Goal: Information Seeking & Learning: Learn about a topic

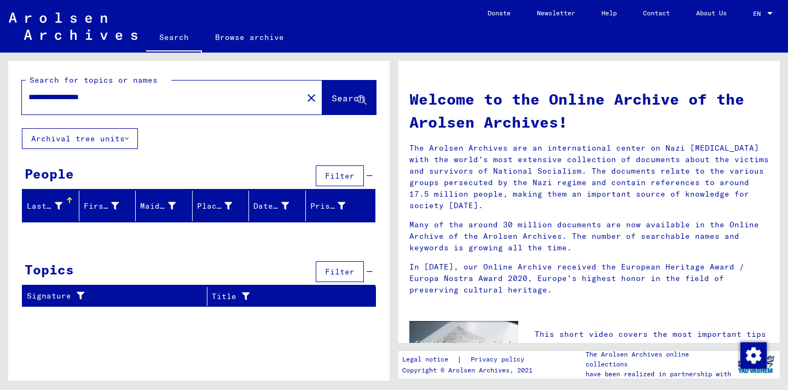
scroll to position [93, 0]
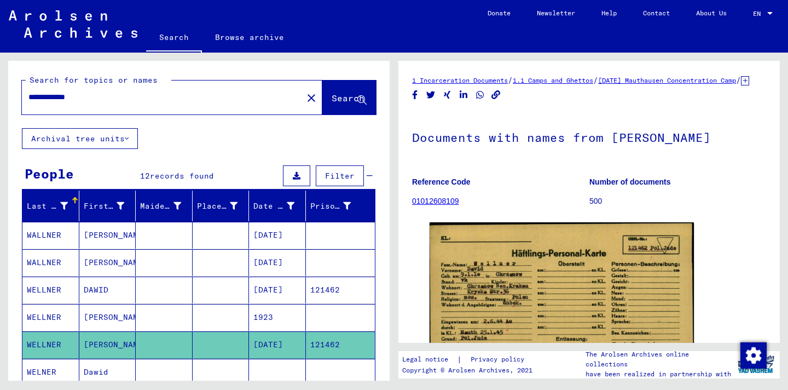
scroll to position [363, 0]
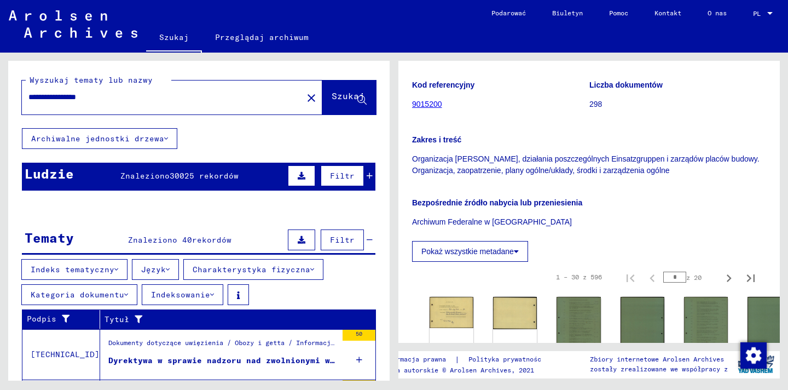
drag, startPoint x: 154, startPoint y: 101, endPoint x: 0, endPoint y: 92, distance: 154.0
click at [0, 92] on div "**********" at bounding box center [197, 217] width 394 height 328
type input "*****"
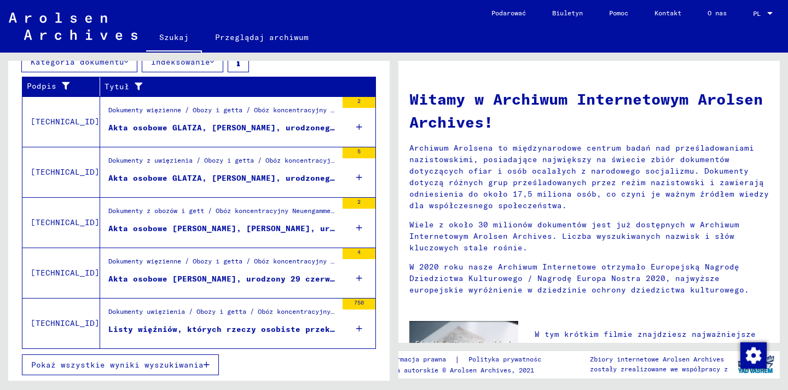
scroll to position [233, 0]
click at [147, 370] on button "Pokaż wszystkie wyniki wyszukiwania" at bounding box center [120, 364] width 197 height 21
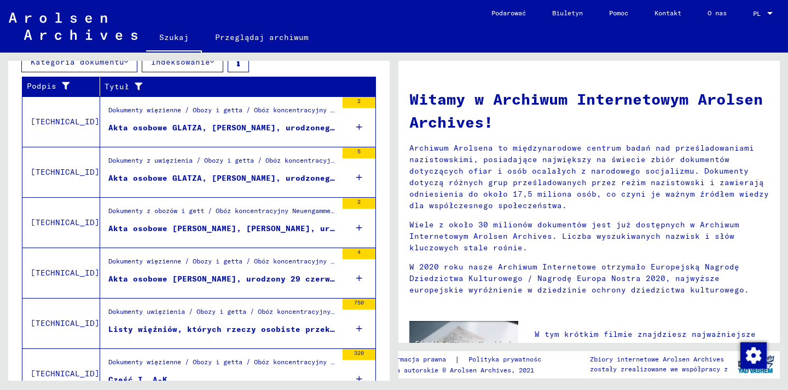
click at [184, 334] on div "Listy więźniów, których rzeczy osobiste przekazano do obozu koncentracyjnego [G…" at bounding box center [222, 328] width 229 height 11
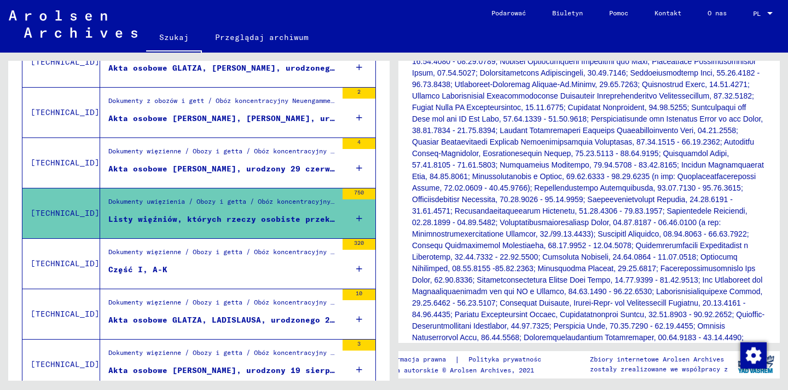
scroll to position [605, 0]
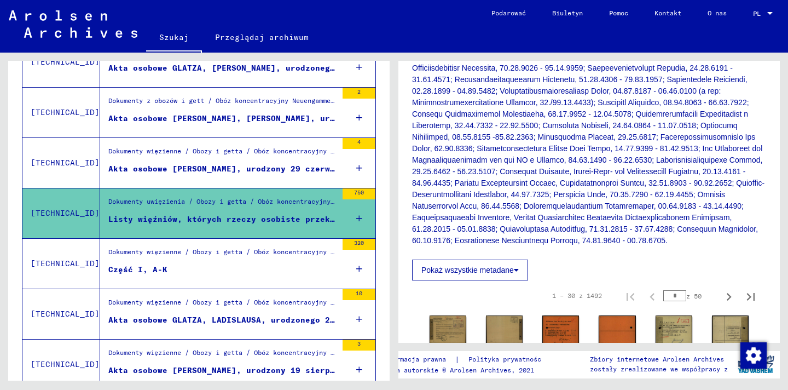
click at [227, 274] on figure "Część I, A-K" at bounding box center [222, 272] width 229 height 16
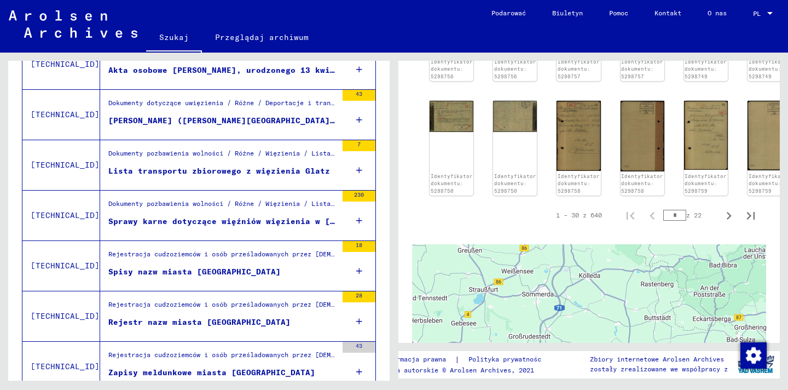
scroll to position [846, 0]
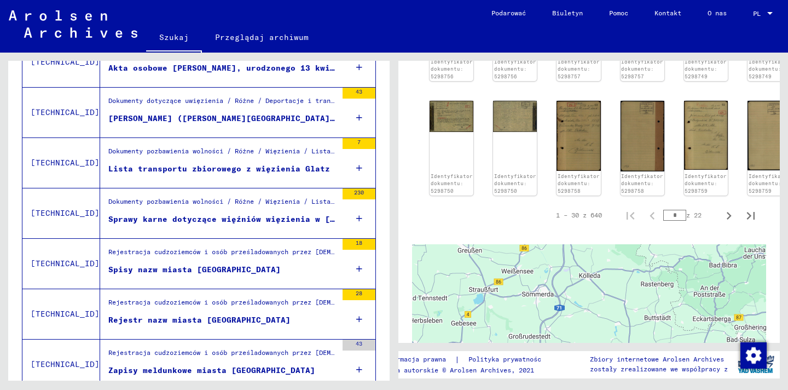
click at [272, 121] on font "[PERSON_NAME] ([PERSON_NAME][GEOGRAPHIC_DATA]): Protokoły i korespondencja doty…" at bounding box center [615, 118] width 1014 height 10
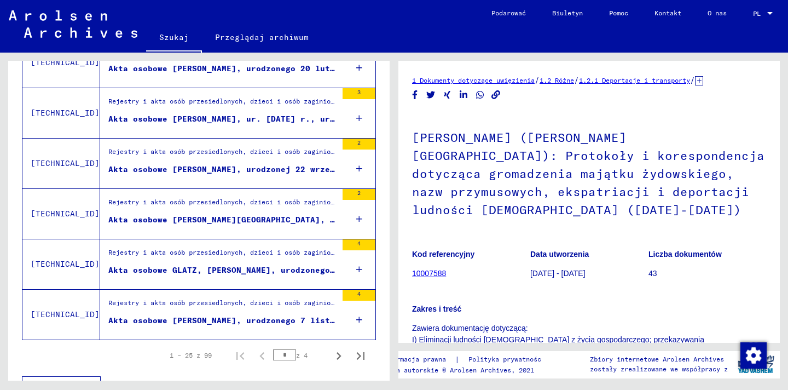
scroll to position [1246, 0]
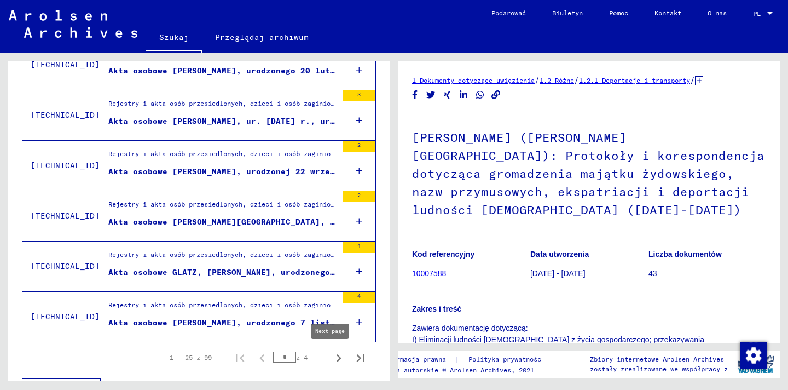
click at [337, 359] on icon "Następna strona" at bounding box center [339, 358] width 5 height 8
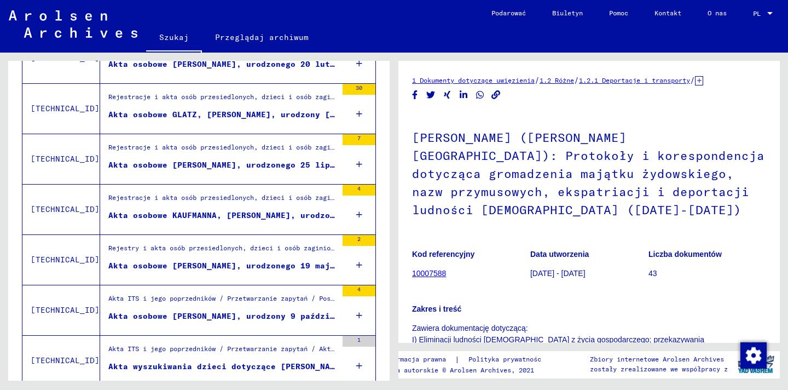
scroll to position [1270, 0]
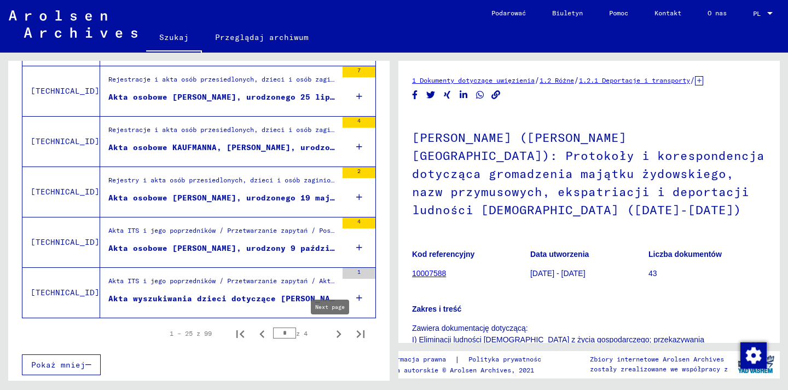
click at [331, 335] on icon "Następna strona" at bounding box center [338, 333] width 15 height 15
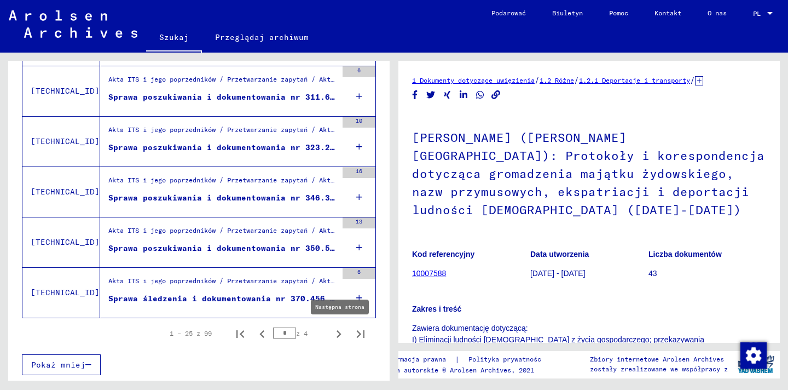
click at [331, 335] on icon "Następna strona" at bounding box center [338, 333] width 15 height 15
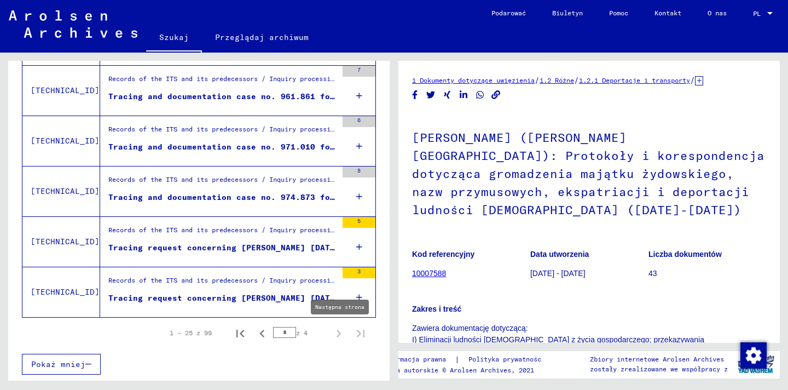
type input "*"
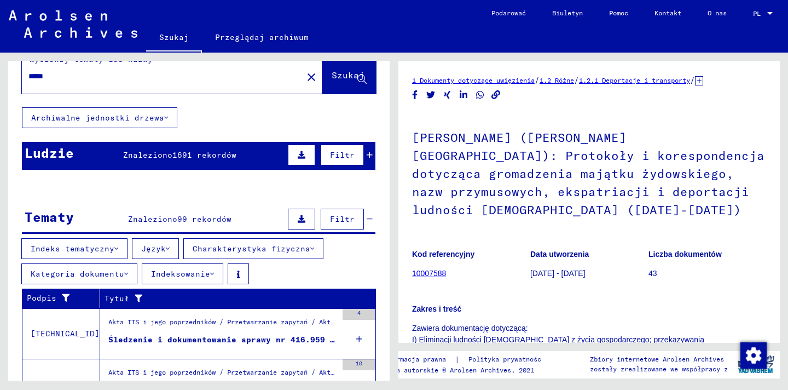
scroll to position [0, 0]
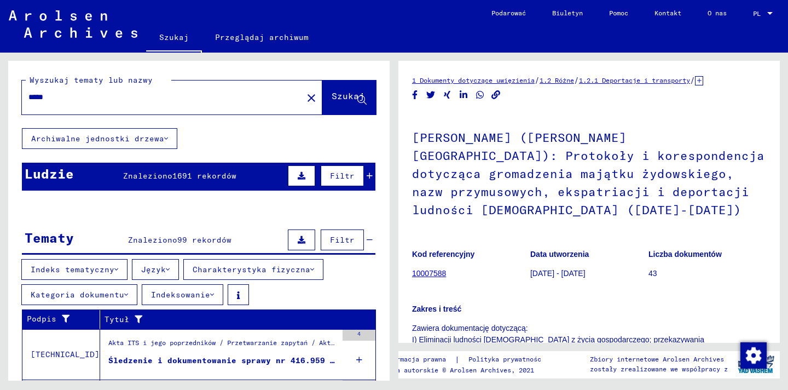
drag, startPoint x: 95, startPoint y: 98, endPoint x: 7, endPoint y: 91, distance: 88.4
click at [7, 91] on div "Wyszukaj tematy lub nazwy ***** close Szukaj Archiwalne jednostki drzewa Ludzie…" at bounding box center [197, 217] width 394 height 328
type input "*"
type input "**********"
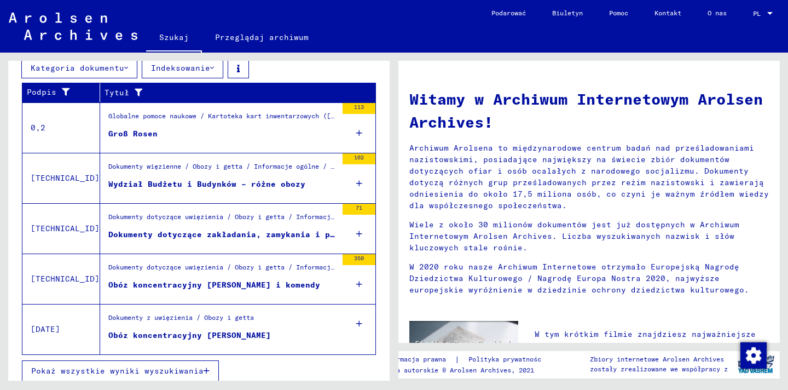
scroll to position [233, 0]
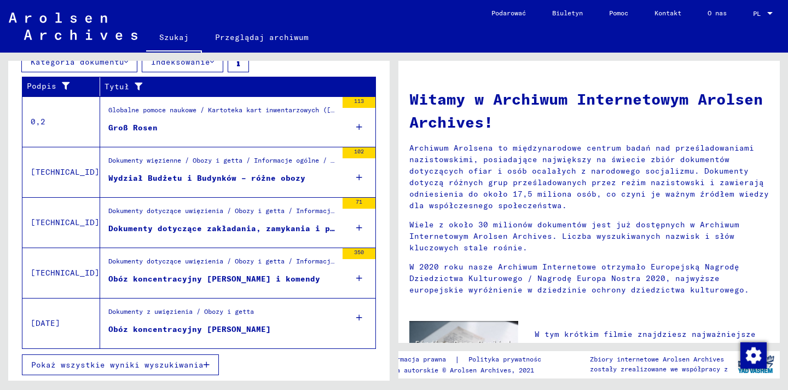
click at [155, 366] on font "Pokaż wszystkie wyniki wyszukiwania" at bounding box center [117, 364] width 172 height 10
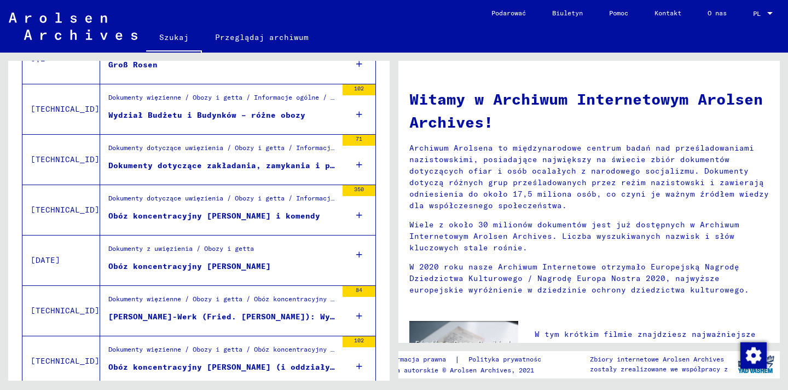
scroll to position [306, 0]
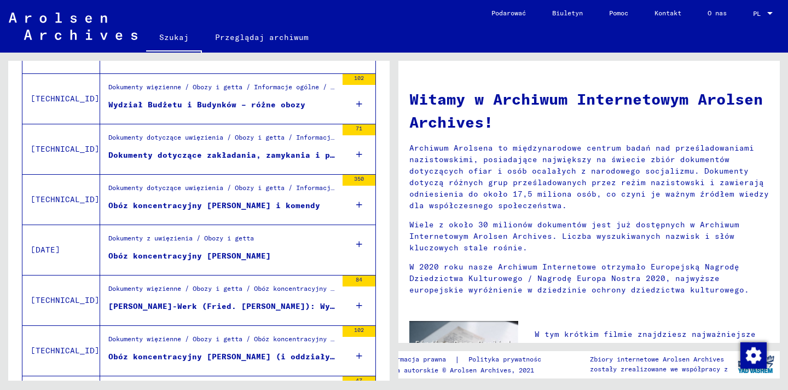
click at [255, 362] on figure "Obóz koncentracyjny [PERSON_NAME] (i oddziały) autorstwa [PERSON_NAME] oraz Ewa…" at bounding box center [222, 359] width 229 height 16
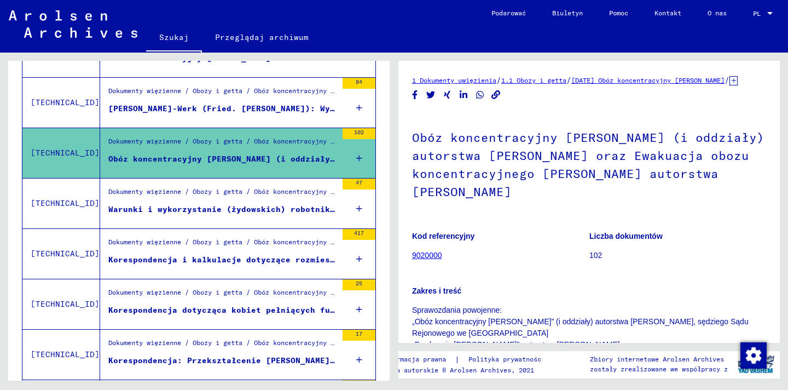
scroll to position [548, 0]
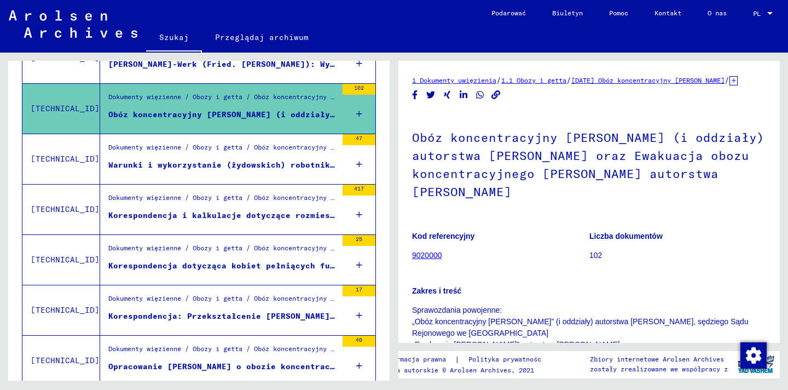
click at [259, 264] on font "Korespondencja dotycząca kobiet pełniących funkcje nadzorczyń i przewodników ps…" at bounding box center [465, 265] width 714 height 10
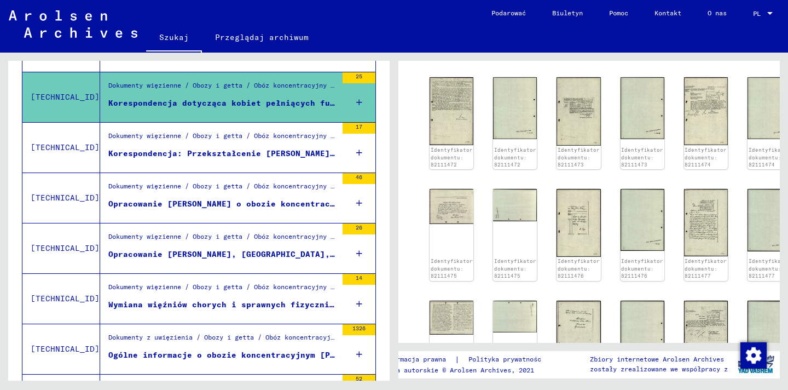
scroll to position [545, 0]
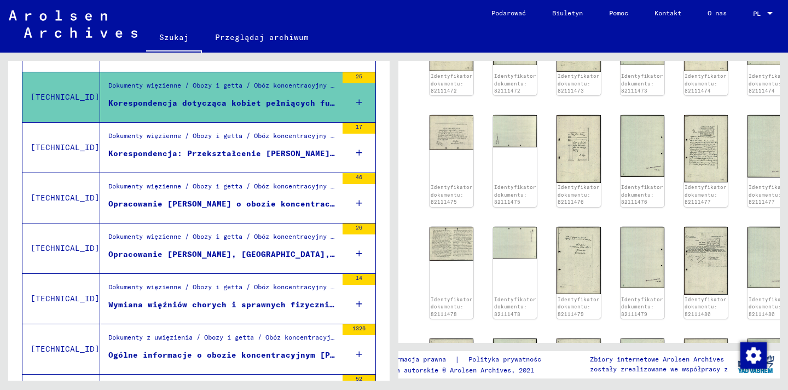
click at [277, 146] on figure "Dokumenty więzienne / Obozy i getta / Obóz koncentracyjny [PERSON_NAME] / Ogóln…" at bounding box center [222, 139] width 229 height 16
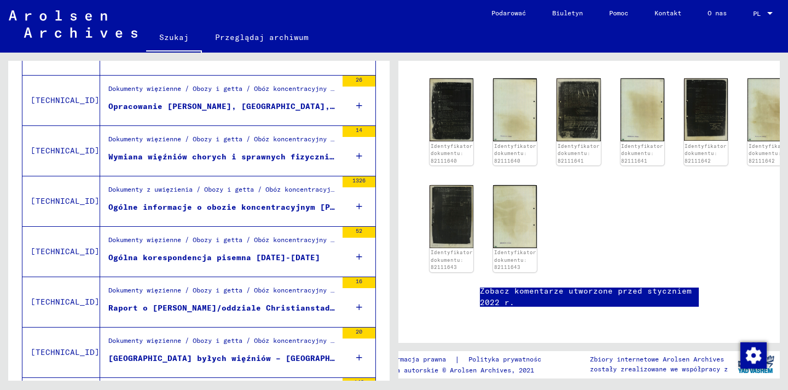
scroll to position [906, 0]
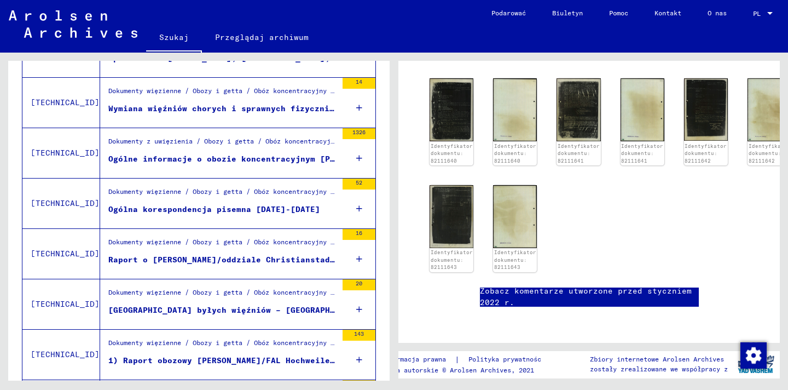
click at [249, 243] on font "Dokumenty więzienne / Obozy i getta / Obóz koncentracyjny [PERSON_NAME] / Ogóln…" at bounding box center [357, 241] width 498 height 8
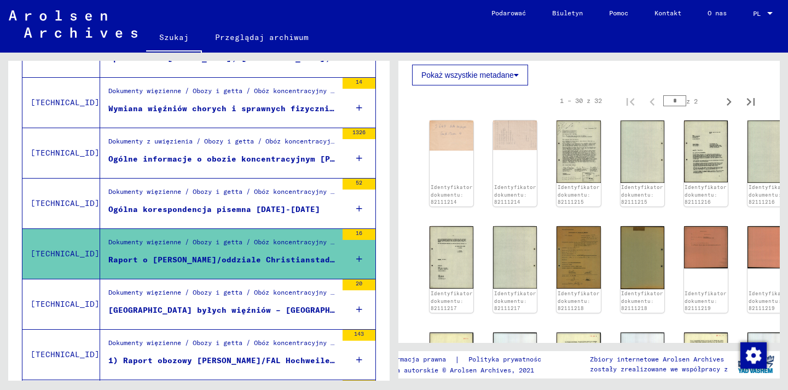
scroll to position [693, 0]
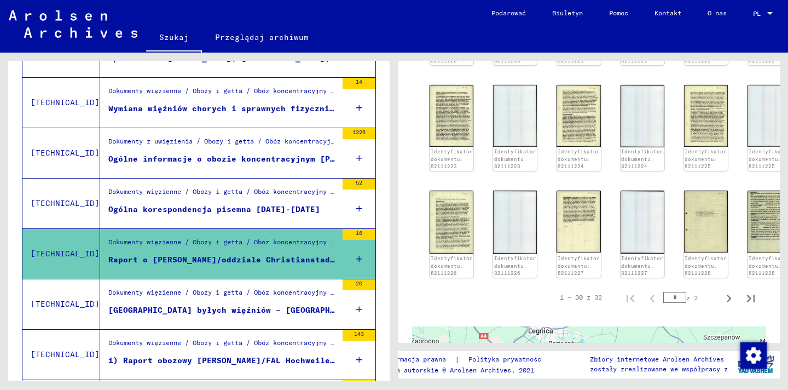
click at [271, 307] on figure "[GEOGRAPHIC_DATA] byłych więźniów – [GEOGRAPHIC_DATA][PERSON_NAME]" at bounding box center [222, 312] width 229 height 16
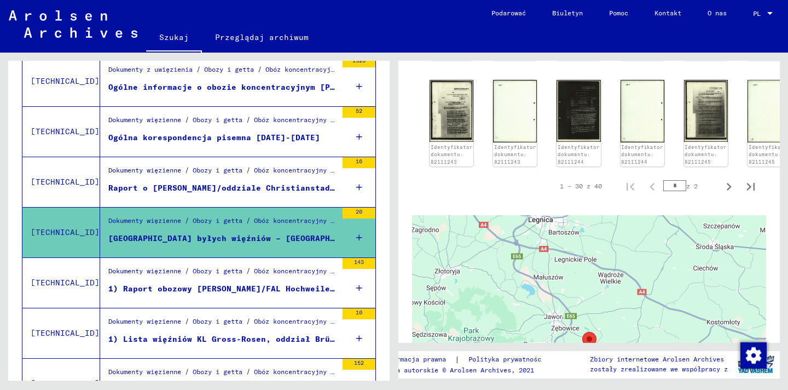
scroll to position [1108, 0]
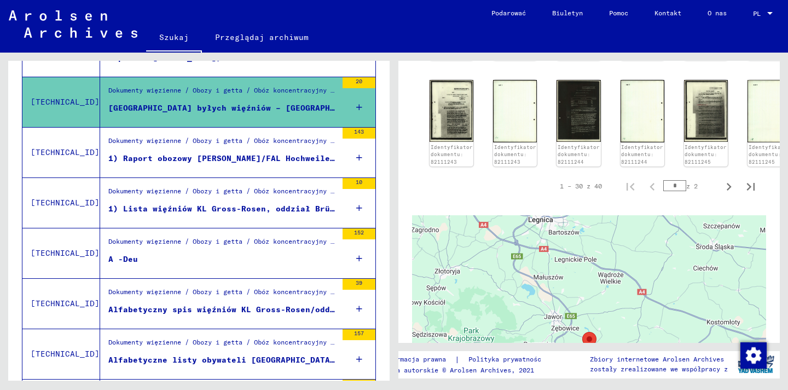
click at [303, 312] on font "Alfabetyczny spis więźniów KL Gross-Rosen/oddział [GEOGRAPHIC_DATA], daty: [DAT…" at bounding box center [521, 309] width 827 height 10
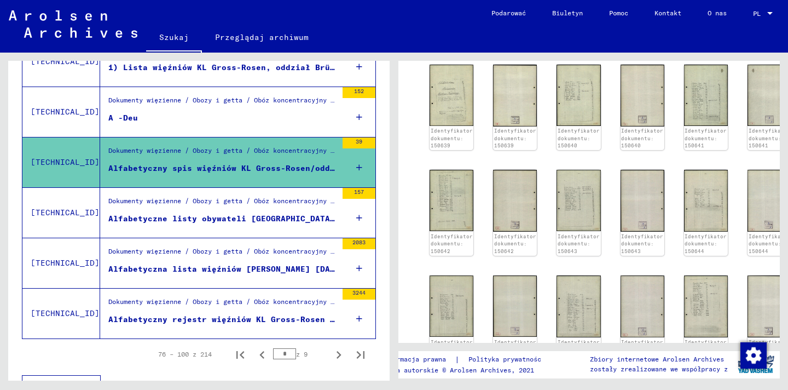
scroll to position [1270, 0]
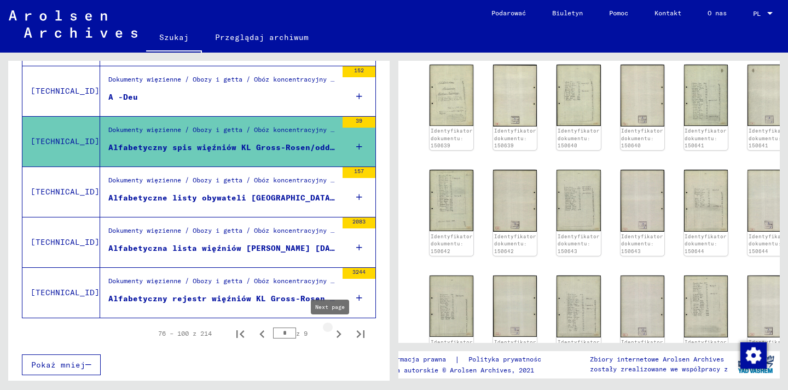
click at [334, 335] on icon "Następna strona" at bounding box center [338, 333] width 15 height 15
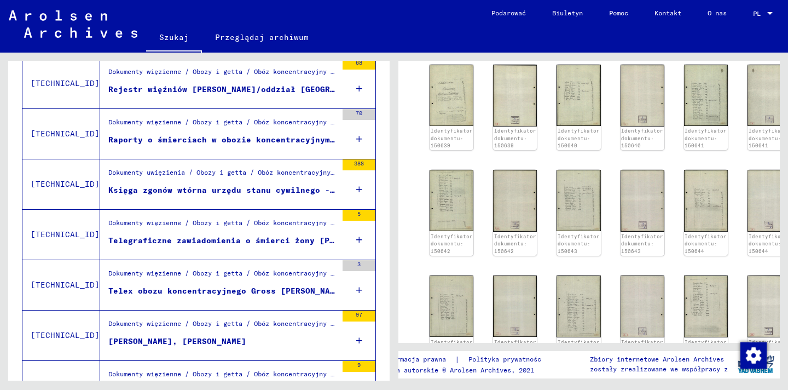
scroll to position [618, 0]
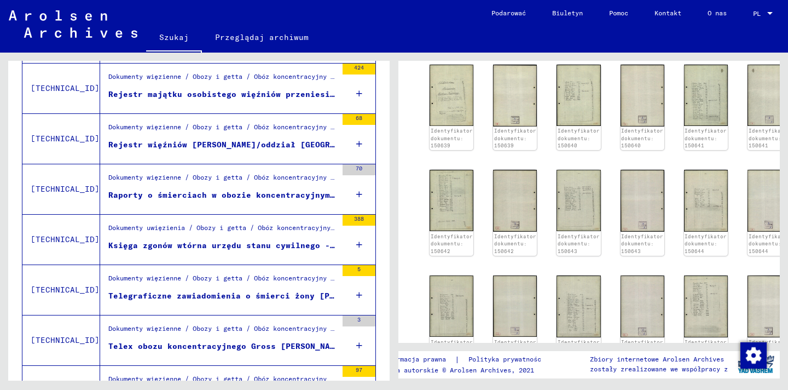
click at [274, 183] on div "Dokumenty więzienne / Obozy i getta / Obóz koncentracyjny Groß-Rosen / Materiał…" at bounding box center [222, 179] width 229 height 15
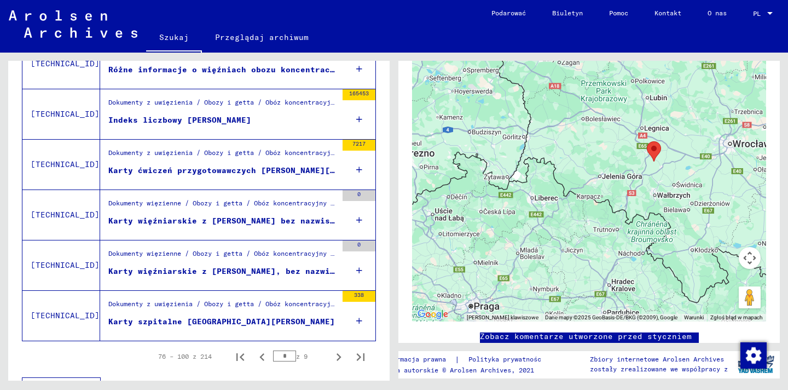
scroll to position [1254, 0]
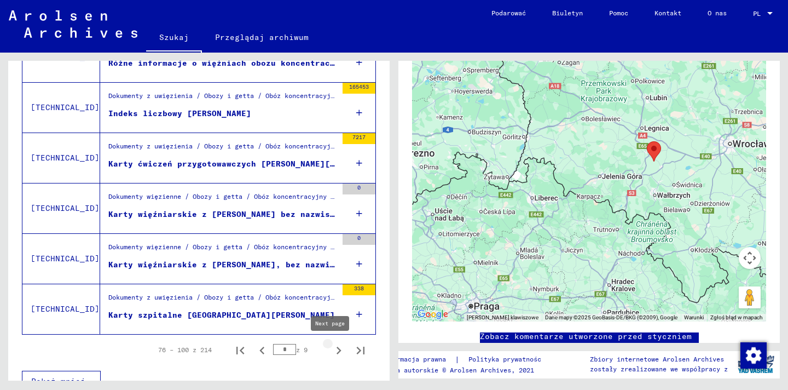
click at [332, 352] on icon "Następna strona" at bounding box center [338, 350] width 15 height 15
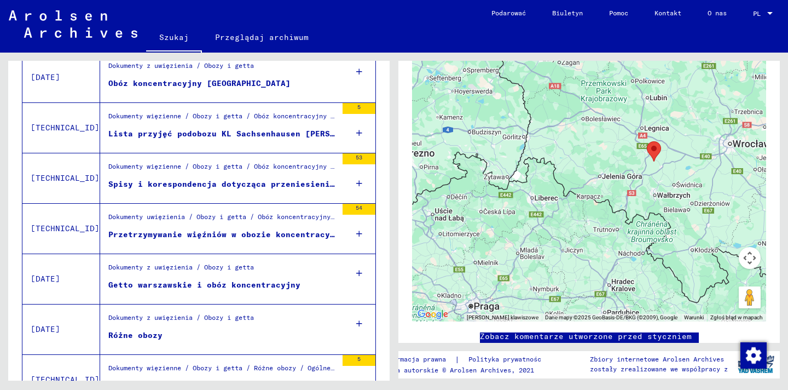
scroll to position [1270, 0]
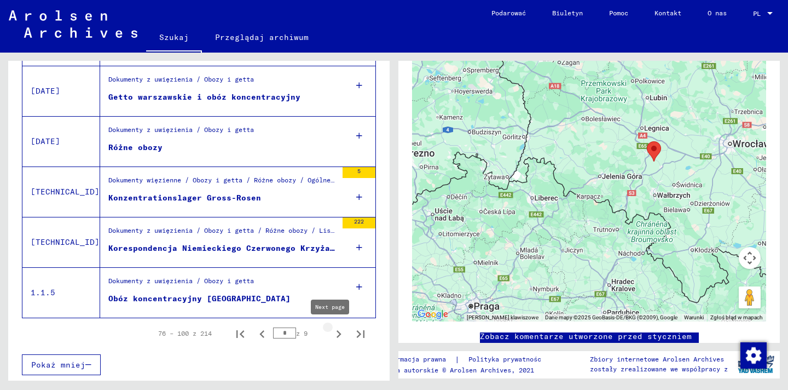
click at [333, 332] on icon "Następna strona" at bounding box center [338, 333] width 15 height 15
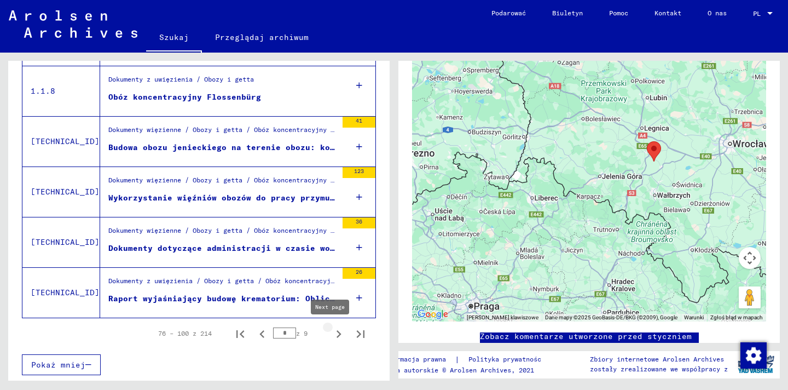
click at [331, 332] on icon "Następna strona" at bounding box center [338, 333] width 15 height 15
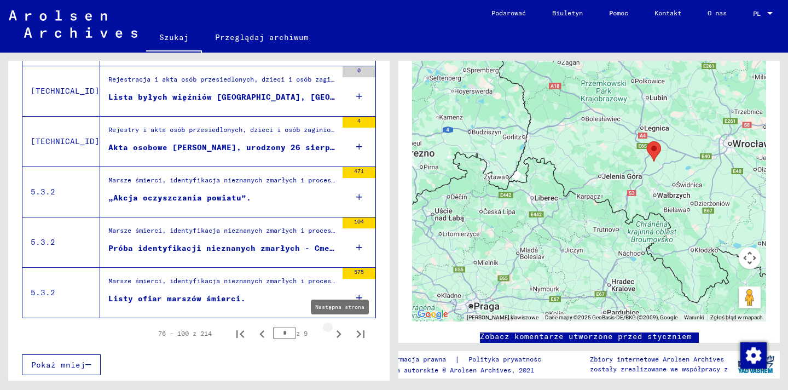
click at [331, 332] on icon "Następna strona" at bounding box center [338, 333] width 15 height 15
type input "*"
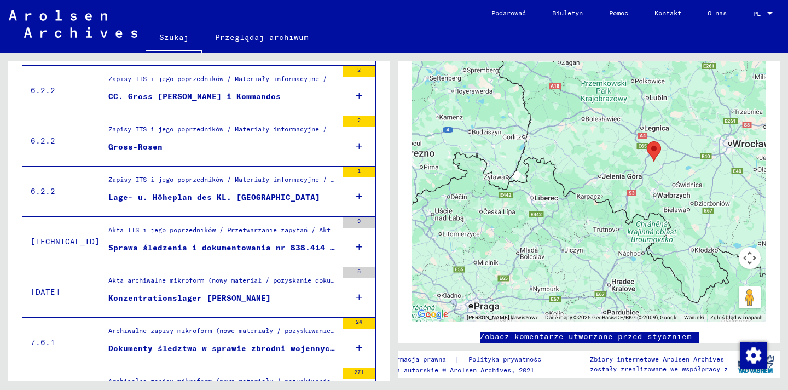
scroll to position [355, 0]
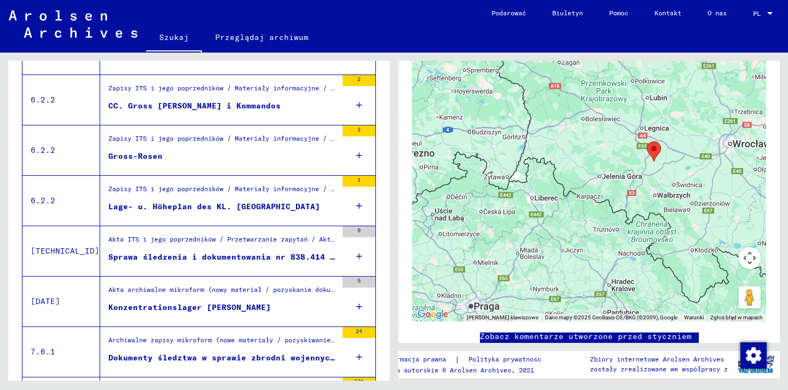
click at [219, 208] on font "Lage- u. Höheplan des KL. [GEOGRAPHIC_DATA]" at bounding box center [214, 206] width 212 height 10
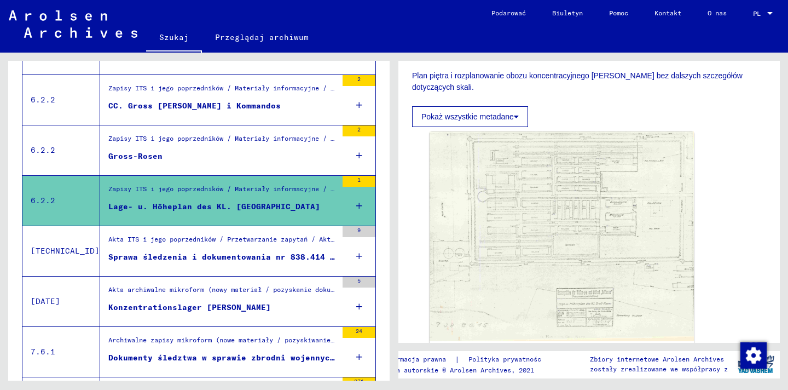
scroll to position [202, 0]
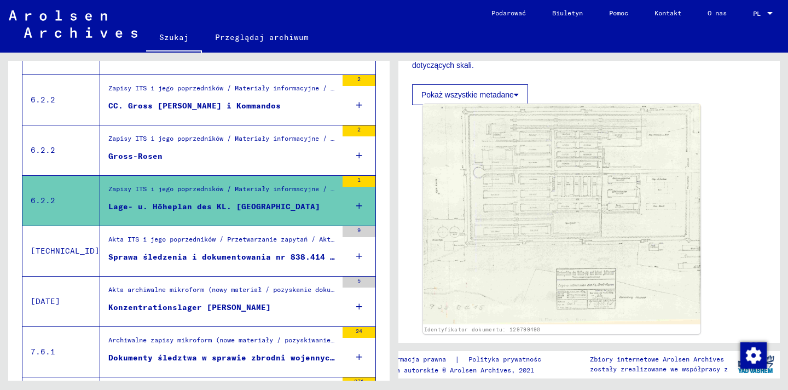
click at [624, 196] on img at bounding box center [561, 214] width 277 height 220
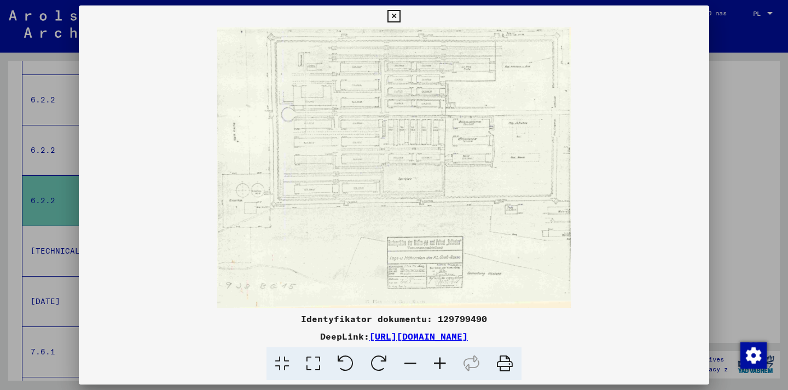
click at [437, 364] on icon at bounding box center [440, 363] width 30 height 33
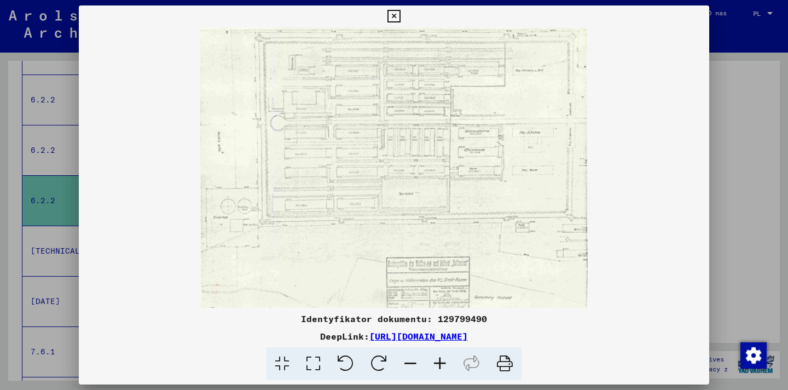
click at [437, 364] on icon at bounding box center [440, 363] width 30 height 33
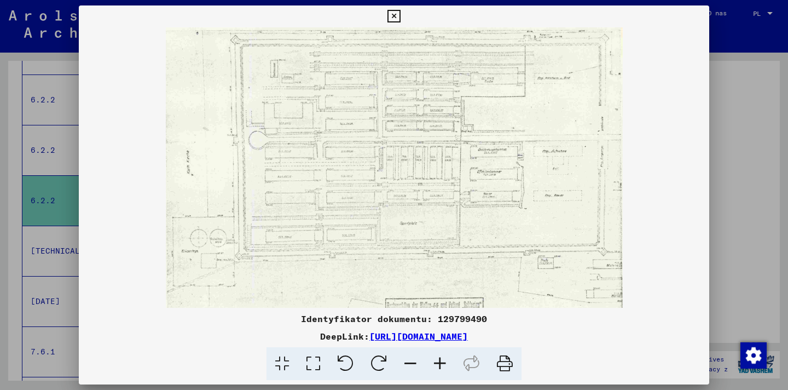
click at [437, 364] on icon at bounding box center [440, 363] width 30 height 33
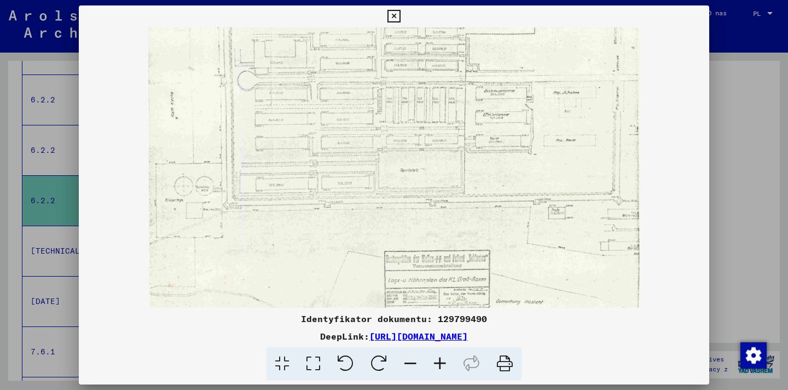
scroll to position [109, 0]
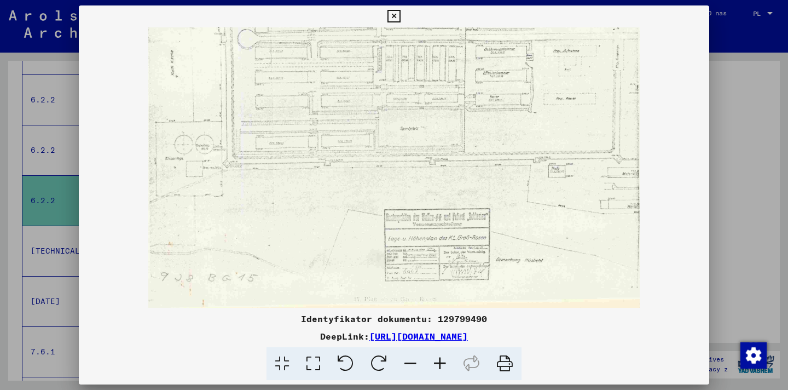
drag, startPoint x: 467, startPoint y: 240, endPoint x: 460, endPoint y: 51, distance: 188.4
click at [460, 51] on img at bounding box center [393, 113] width 491 height 390
click at [434, 369] on icon at bounding box center [440, 363] width 30 height 33
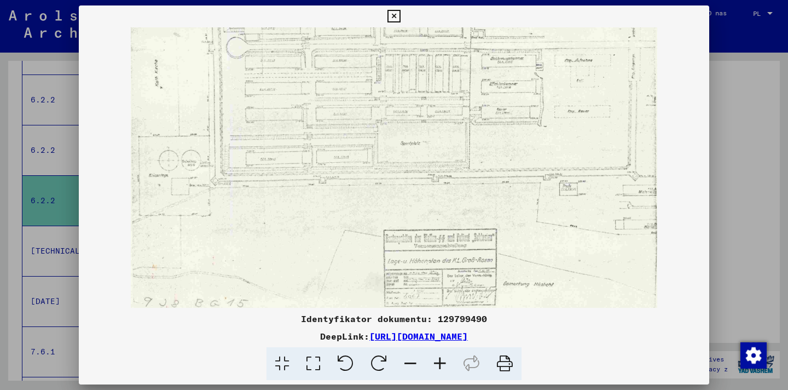
click at [434, 369] on icon at bounding box center [440, 363] width 30 height 33
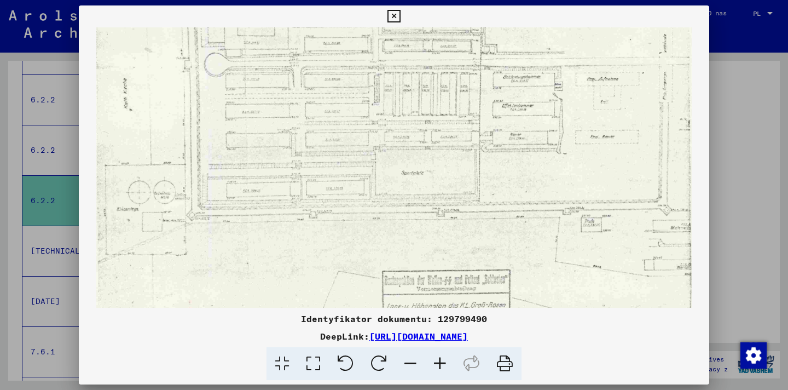
click at [434, 369] on icon at bounding box center [440, 363] width 30 height 33
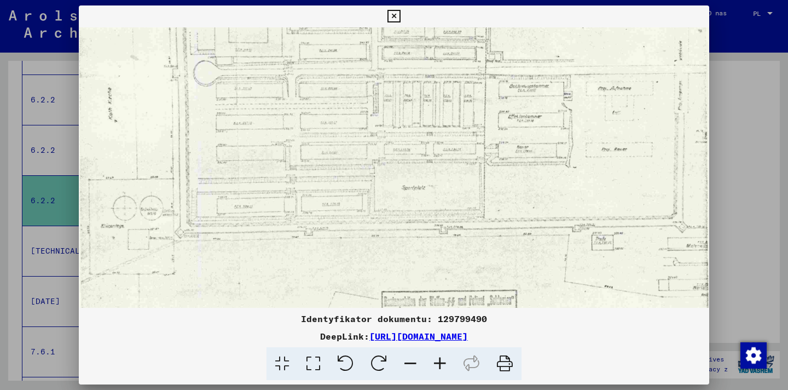
click at [434, 369] on icon at bounding box center [440, 363] width 30 height 33
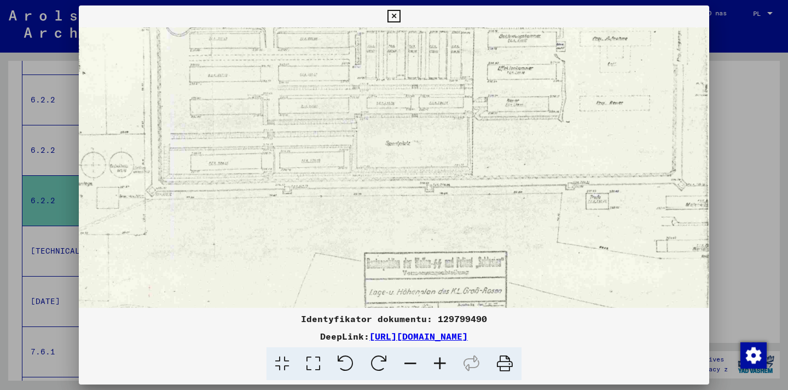
scroll to position [167, 33]
drag, startPoint x: 495, startPoint y: 248, endPoint x: 393, endPoint y: 191, distance: 116.4
click at [393, 191] on img at bounding box center [377, 123] width 664 height 526
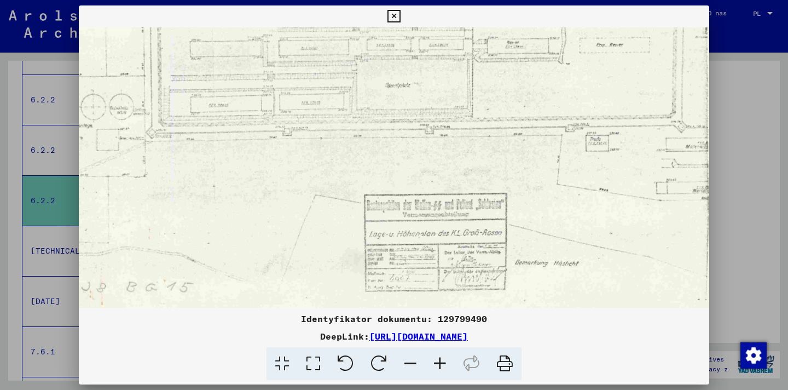
scroll to position [246, 33]
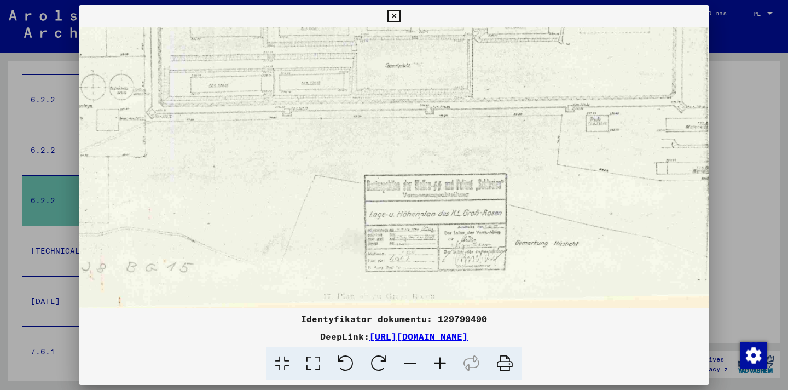
drag, startPoint x: 601, startPoint y: 202, endPoint x: 590, endPoint y: 105, distance: 98.0
click at [590, 105] on img at bounding box center [377, 44] width 664 height 526
